Goal: Information Seeking & Learning: Learn about a topic

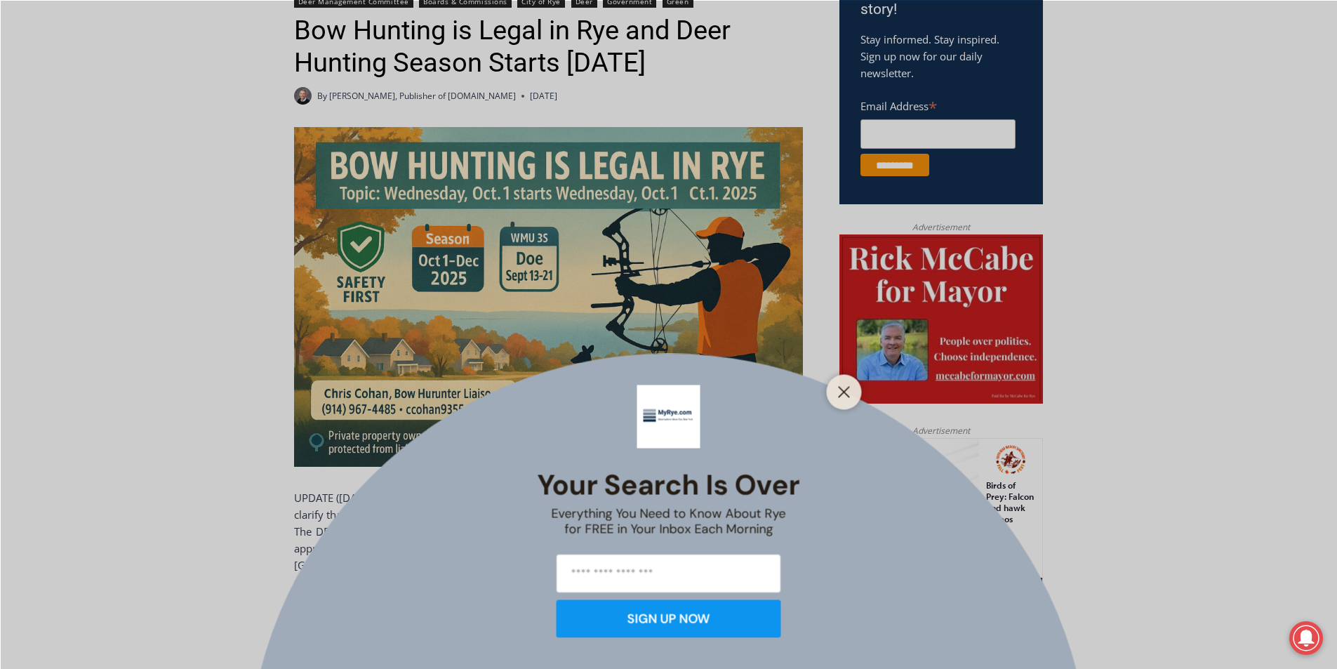
scroll to position [347, 0]
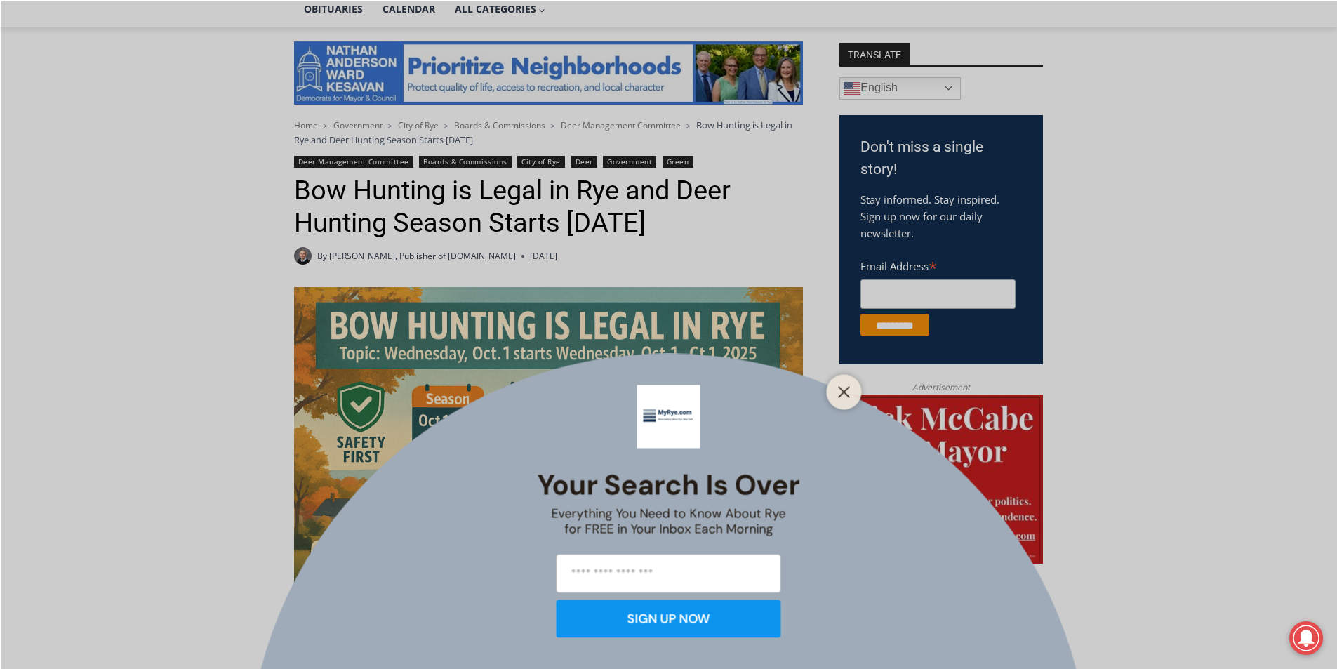
click at [518, 201] on div "Your Search is Over Everything You Need to Know About Rye for FREE in Your Inbo…" at bounding box center [668, 334] width 1337 height 669
click at [843, 388] on icon "Close" at bounding box center [844, 391] width 13 height 13
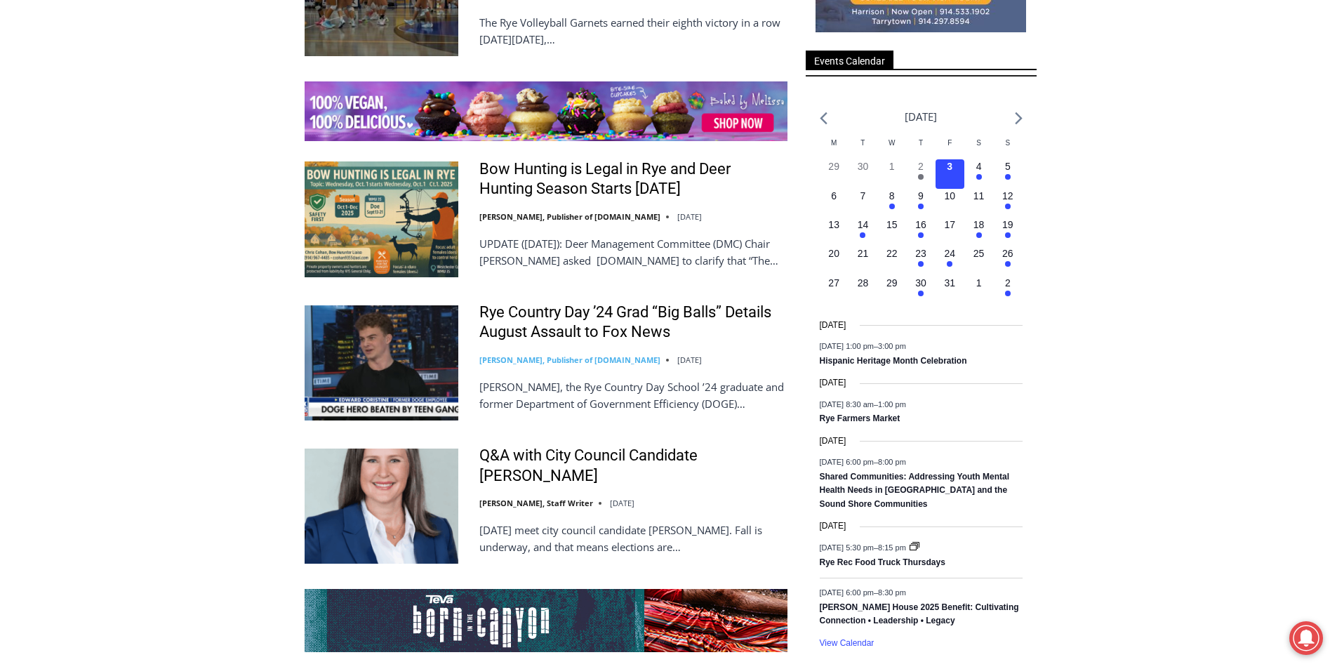
scroll to position [2176, 0]
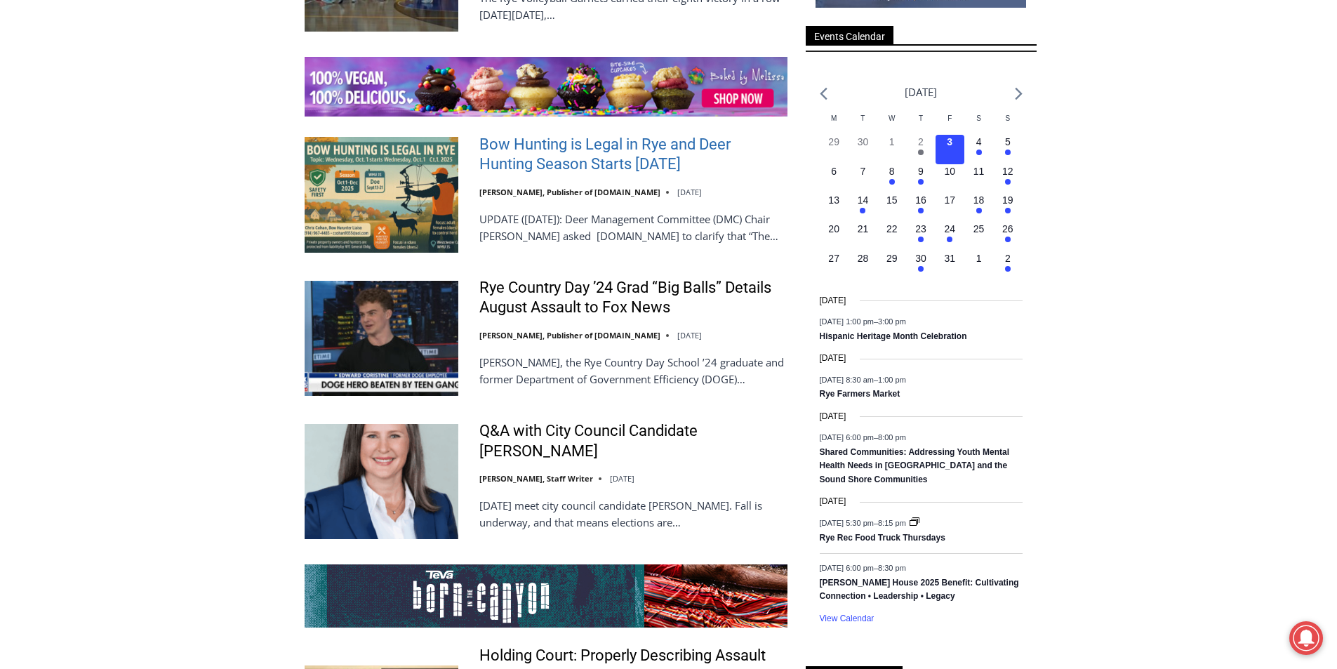
click at [573, 135] on link "Bow Hunting is Legal in Rye and Deer Hunting Season Starts [DATE]" at bounding box center [633, 155] width 308 height 40
